Goal: Task Accomplishment & Management: Complete application form

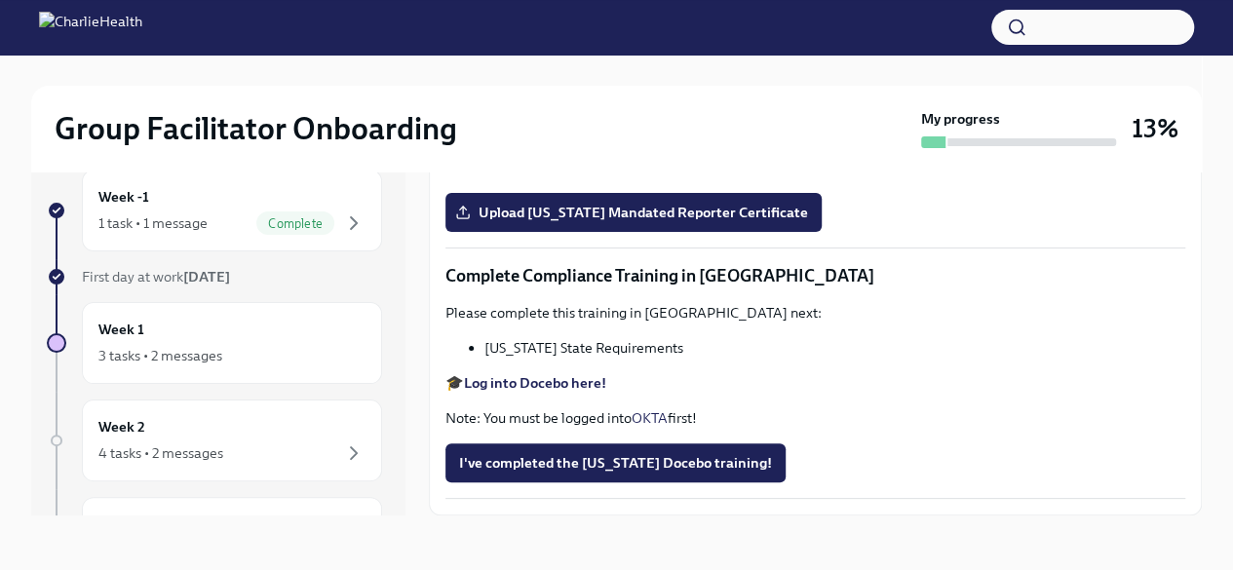
scroll to position [3202, 0]
click at [0, 0] on input "Upload [US_STATE] Telehealth Certificate" at bounding box center [0, 0] width 0 height 0
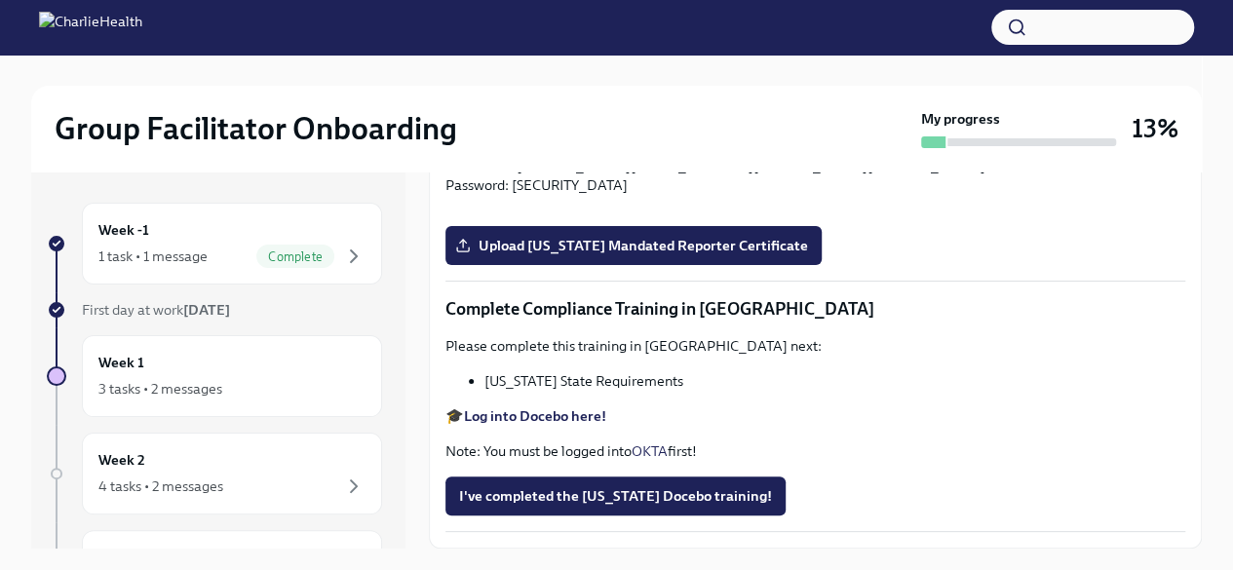
scroll to position [3508, 0]
click at [536, 155] on strong "Log into Relias here" at bounding box center [528, 146] width 129 height 18
click at [666, 255] on span "Upload [US_STATE] Mandated Reporter Certificate" at bounding box center [633, 245] width 349 height 19
click at [0, 0] on input "Upload [US_STATE] Mandated Reporter Certificate" at bounding box center [0, 0] width 0 height 0
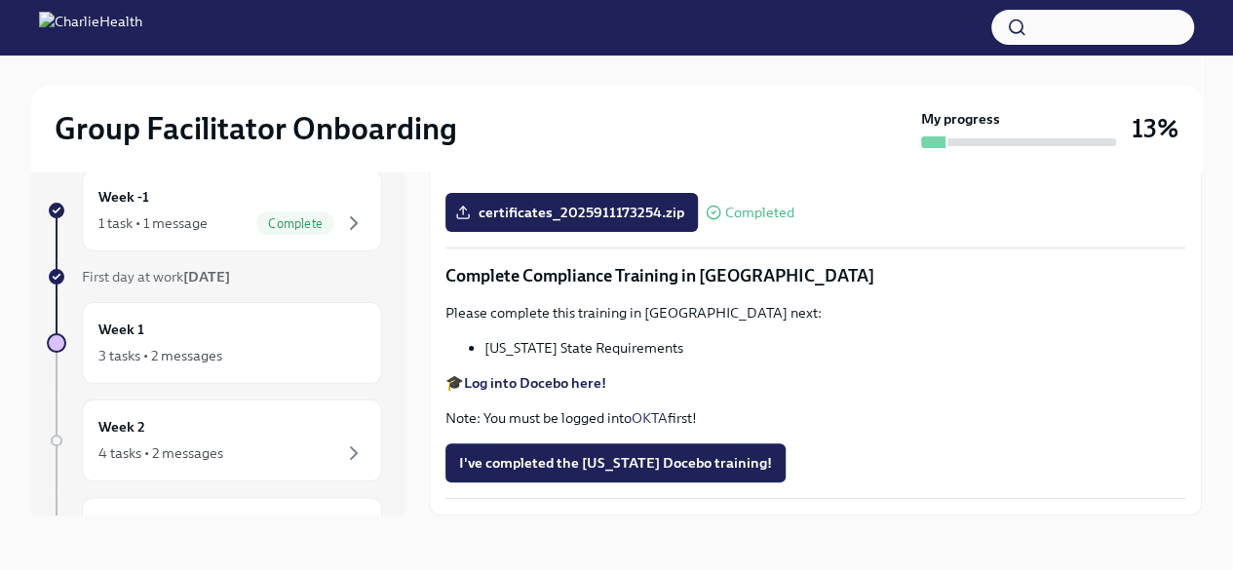
scroll to position [4176, 0]
click at [610, 276] on p "Complete Compliance Training in [GEOGRAPHIC_DATA]" at bounding box center [815, 275] width 740 height 23
click at [531, 273] on p "Complete Compliance Training in [GEOGRAPHIC_DATA]" at bounding box center [815, 275] width 740 height 23
click at [536, 381] on strong "Log into Docebo here!" at bounding box center [535, 383] width 142 height 18
drag, startPoint x: 672, startPoint y: 351, endPoint x: 479, endPoint y: 350, distance: 192.9
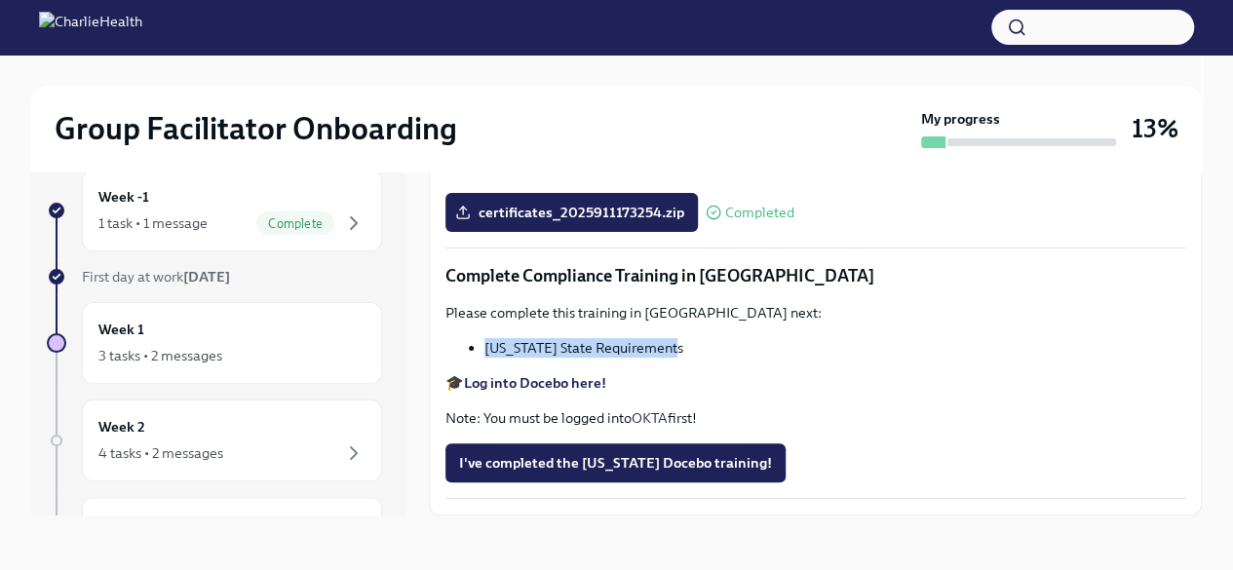
click at [479, 350] on ul "[US_STATE] State Requirements" at bounding box center [815, 347] width 740 height 19
copy li "[US_STATE] State Requirements"
